Goal: Check status: Check status

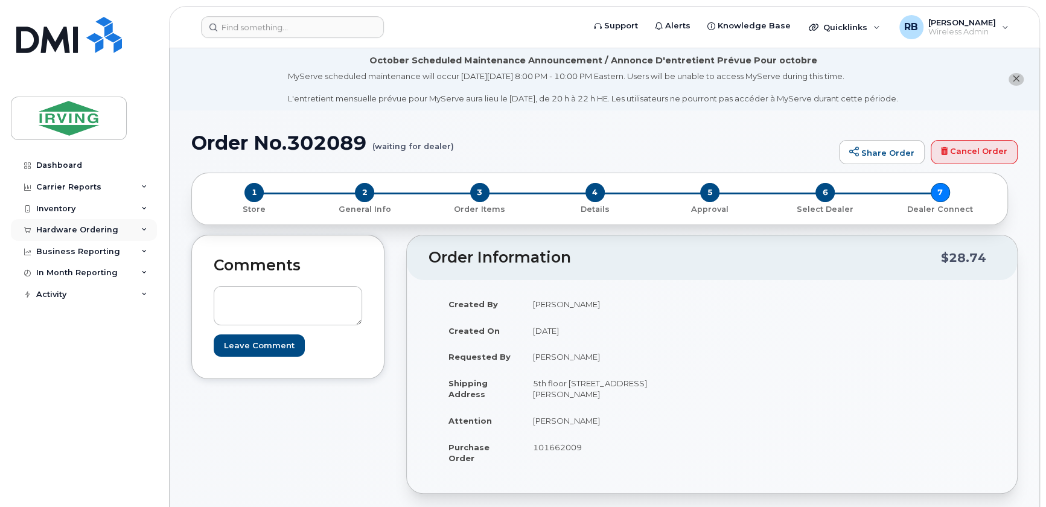
click at [109, 229] on div "Hardware Ordering" at bounding box center [77, 230] width 82 height 10
click at [65, 272] on div "Orders" at bounding box center [57, 275] width 30 height 11
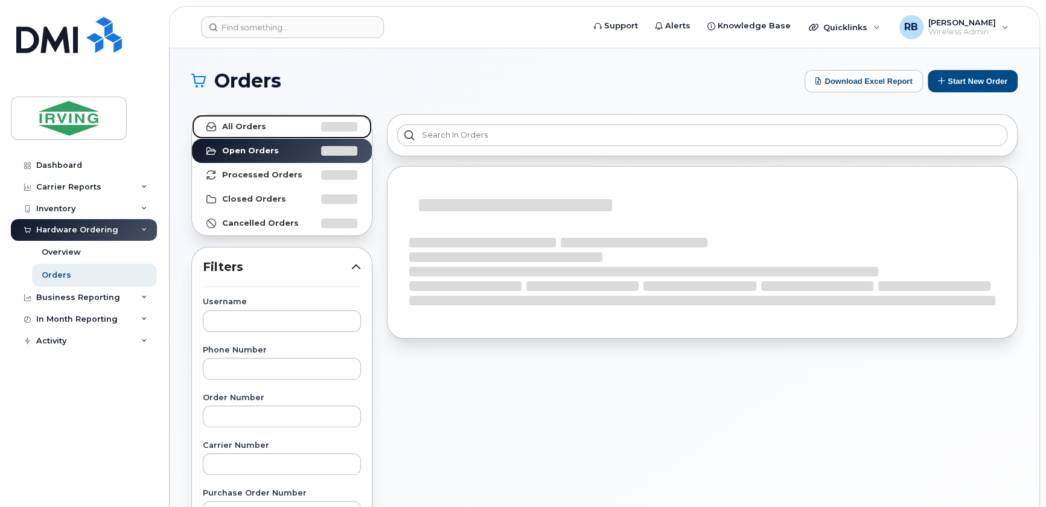
click at [223, 128] on strong "All Orders" at bounding box center [244, 127] width 44 height 10
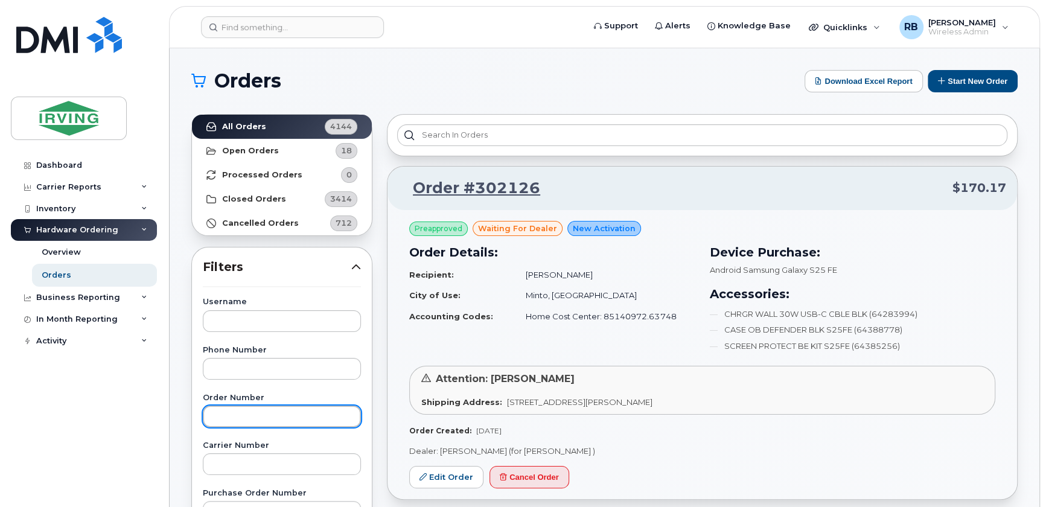
click at [227, 416] on input "text" at bounding box center [282, 417] width 158 height 22
type input "300371"
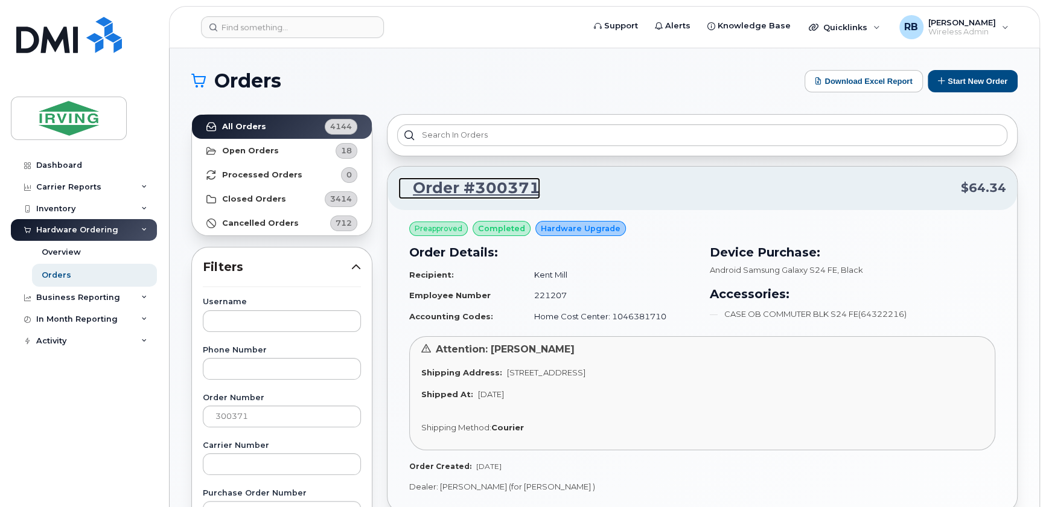
click at [454, 186] on link "Order #300371" at bounding box center [469, 188] width 142 height 22
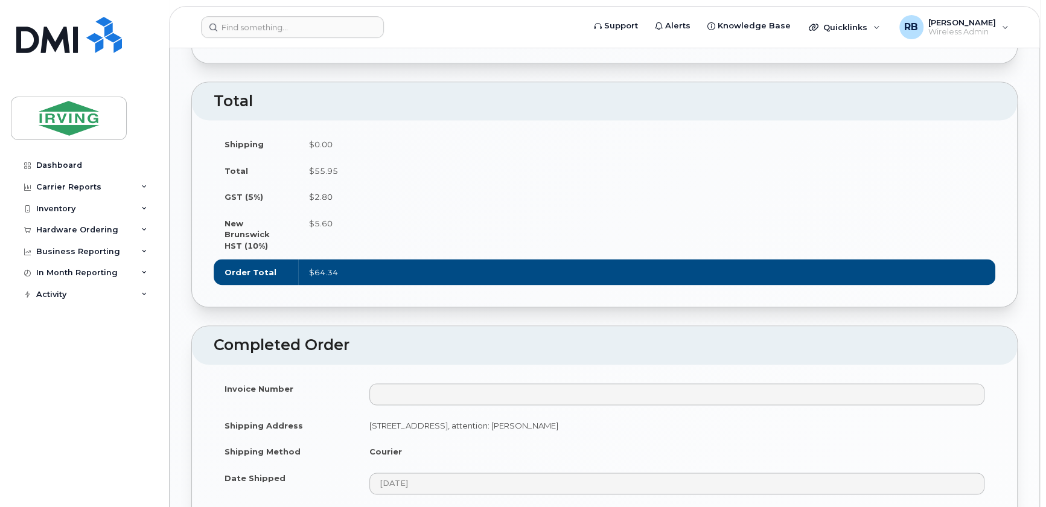
scroll to position [1243, 0]
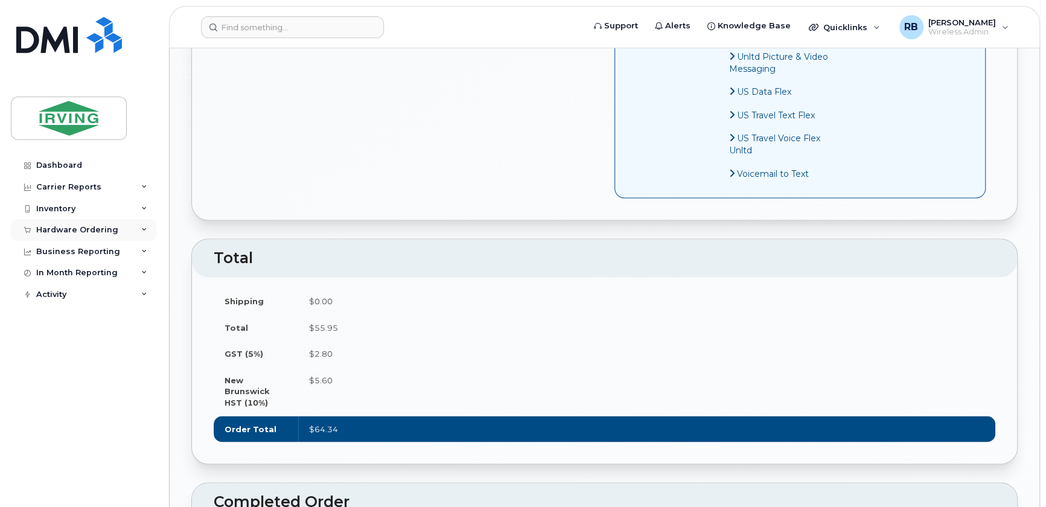
click at [115, 231] on div "Hardware Ordering" at bounding box center [84, 230] width 146 height 22
click at [54, 277] on div "Orders" at bounding box center [57, 275] width 30 height 11
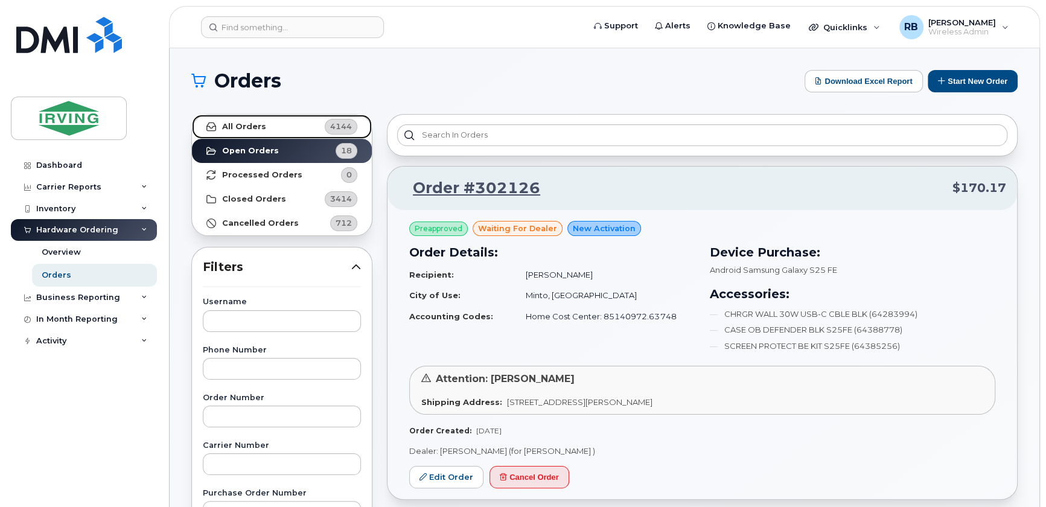
click at [235, 129] on strong "All Orders" at bounding box center [244, 127] width 44 height 10
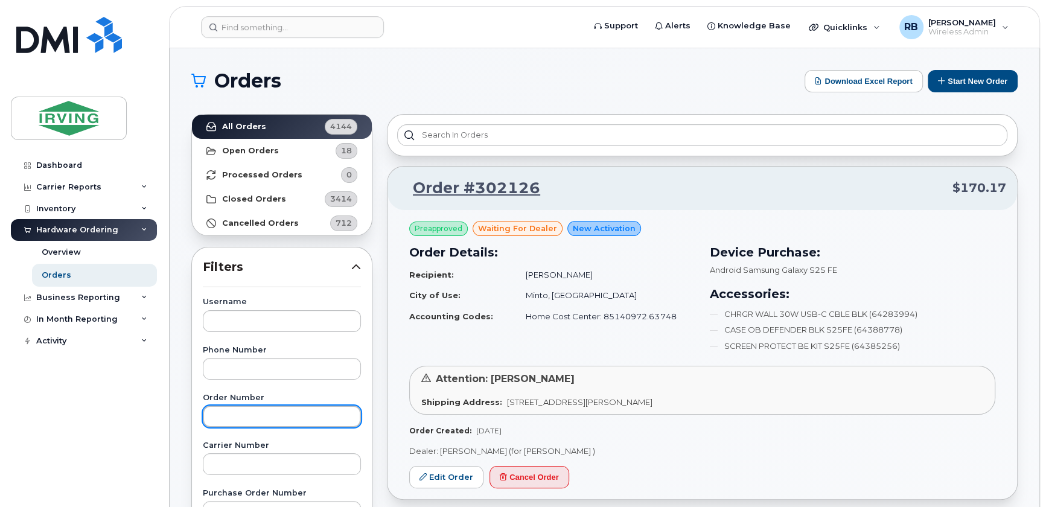
click at [217, 418] on input "text" at bounding box center [282, 417] width 158 height 22
type input "300371"
click at [218, 418] on input "300371" at bounding box center [282, 417] width 158 height 22
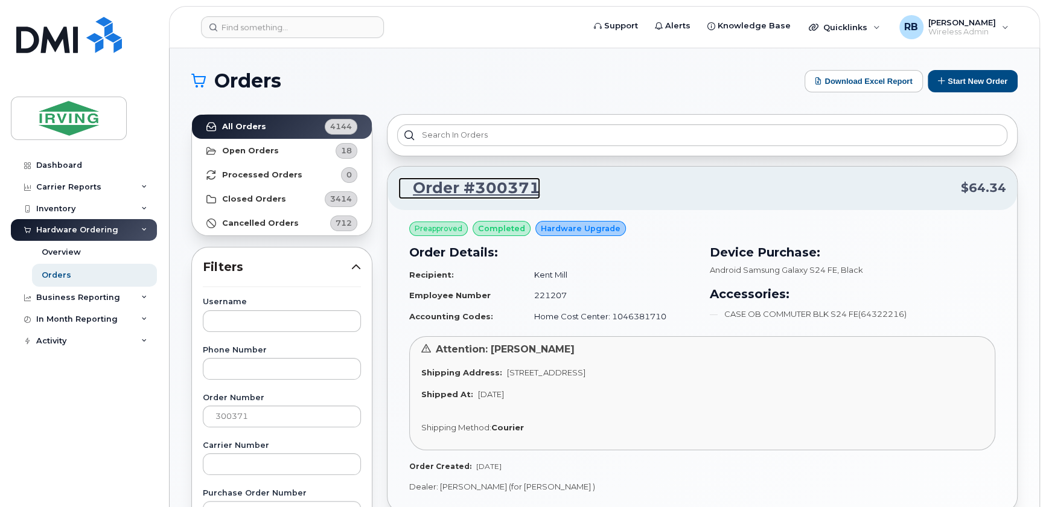
click at [435, 187] on link "Order #300371" at bounding box center [469, 188] width 142 height 22
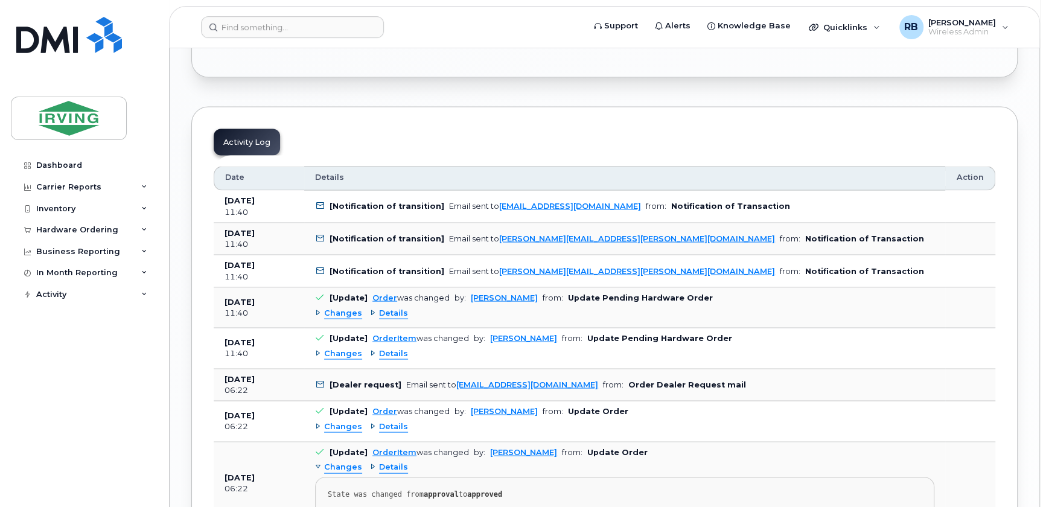
scroll to position [1902, 0]
click at [43, 232] on div "Hardware Ordering" at bounding box center [77, 230] width 82 height 10
click at [42, 273] on div "Orders" at bounding box center [57, 275] width 30 height 11
